Goal: Find specific page/section

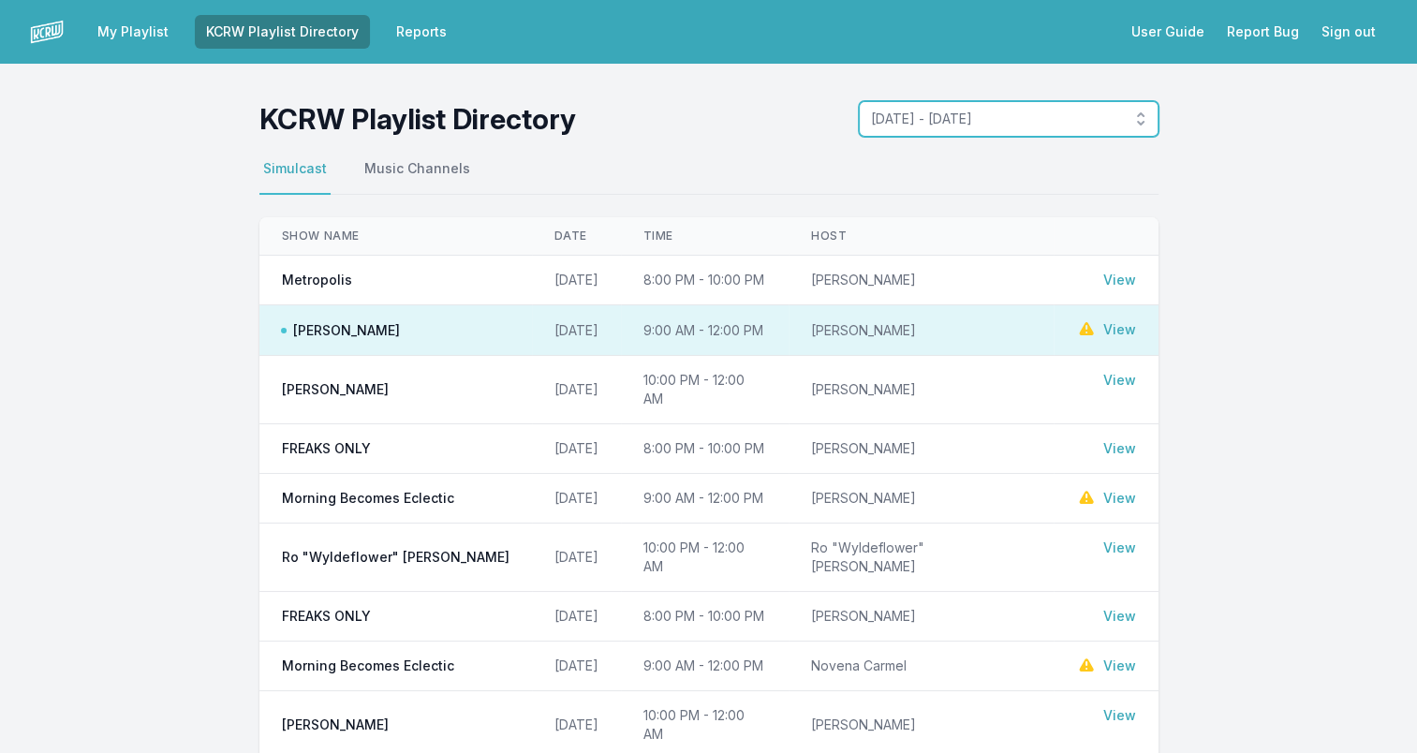
click at [1137, 110] on button "[DATE] - [DATE]" at bounding box center [1009, 119] width 300 height 36
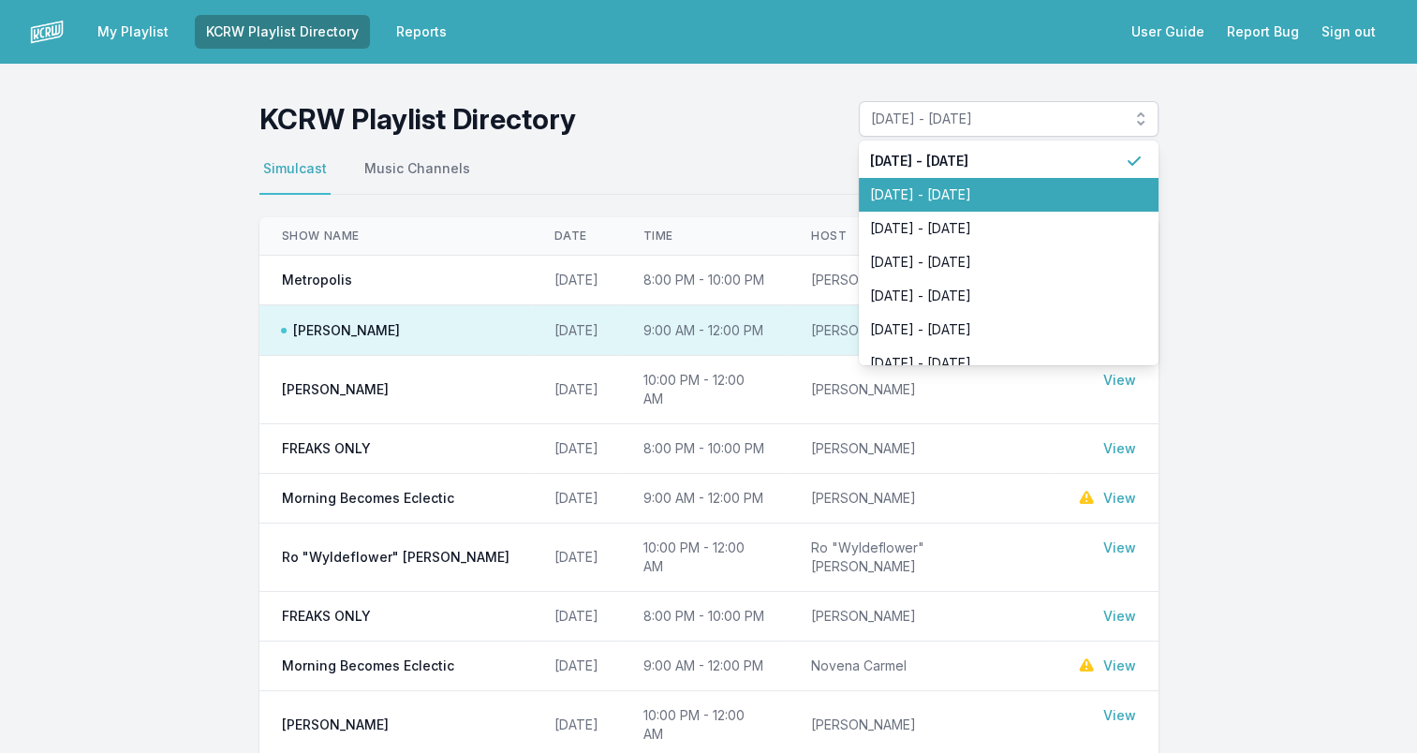
click at [1043, 187] on span "September 22, 2025 - September 28, 2025" at bounding box center [997, 194] width 255 height 19
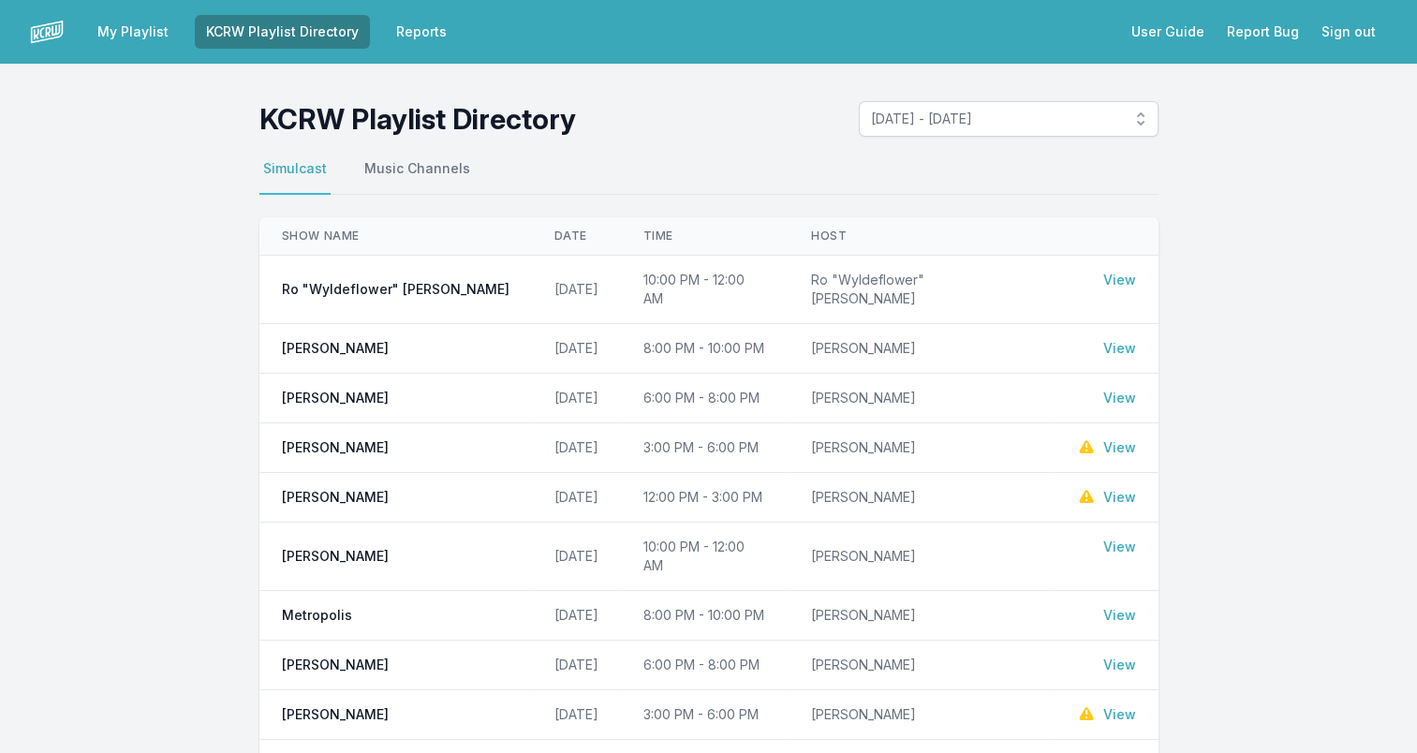
click at [1123, 537] on link "View" at bounding box center [1119, 546] width 33 height 19
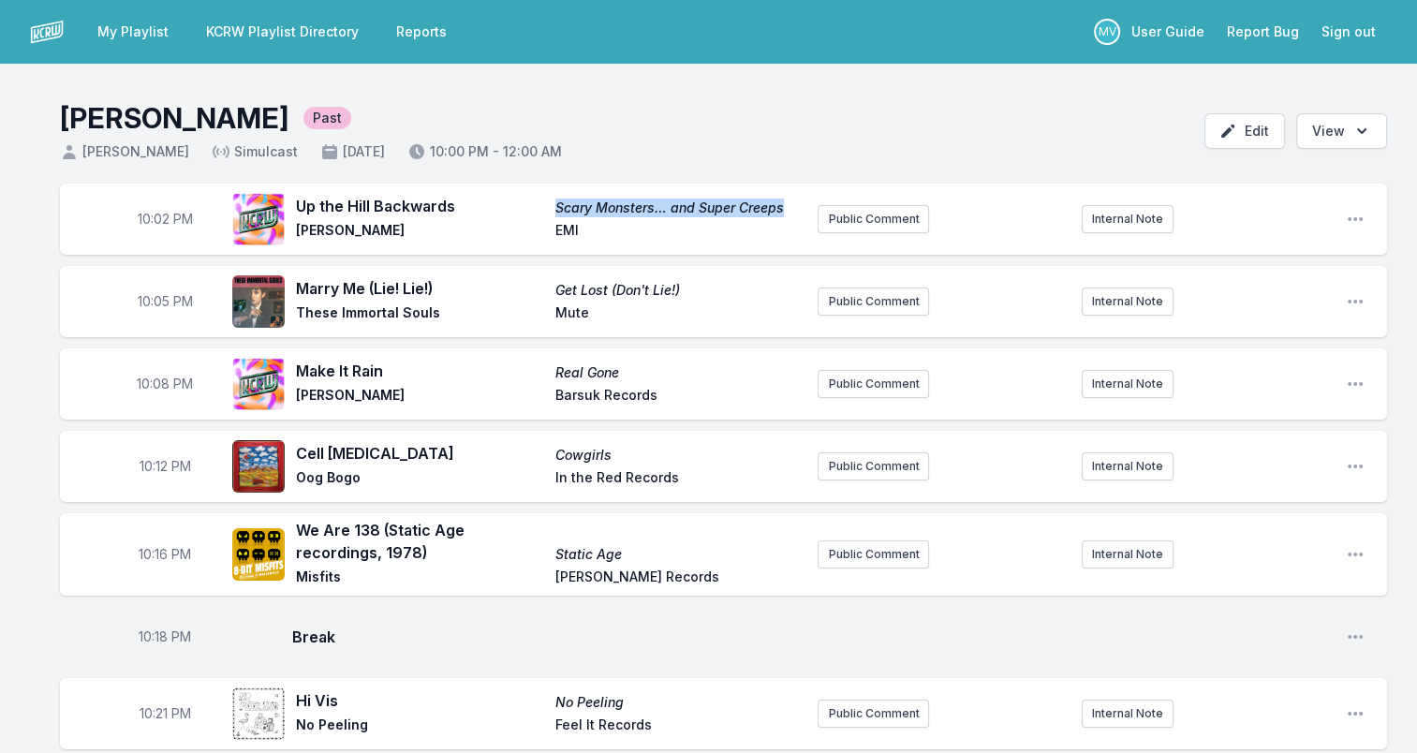
drag, startPoint x: 554, startPoint y: 206, endPoint x: 786, endPoint y: 205, distance: 232.2
click at [786, 205] on span "Scary Monsters… and Super Creeps" at bounding box center [679, 207] width 248 height 19
drag, startPoint x: 786, startPoint y: 205, endPoint x: 767, endPoint y: 209, distance: 20.0
copy span "Scary Monsters… and Super Creeps"
click at [565, 232] on span "EMI" at bounding box center [679, 232] width 248 height 22
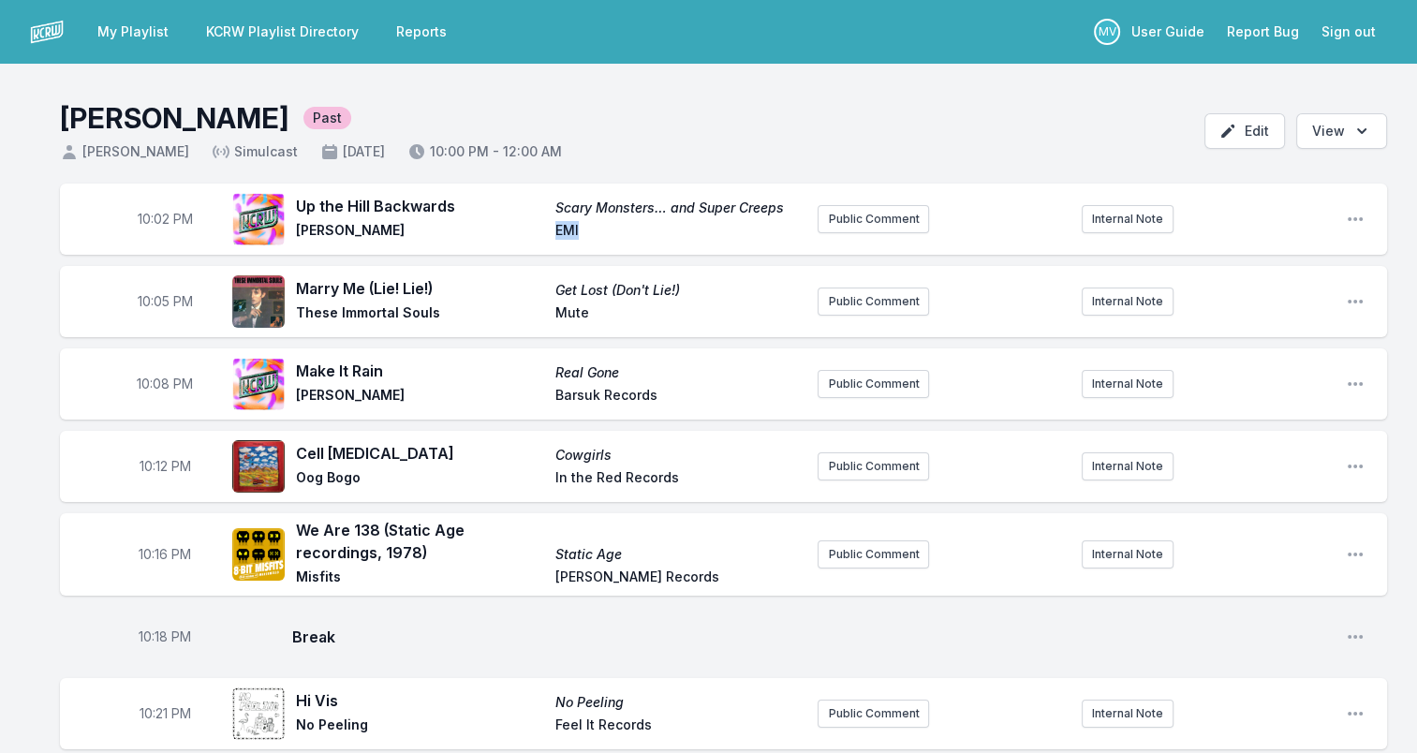
click at [566, 232] on span "EMI" at bounding box center [679, 232] width 248 height 22
copy span "EMI"
